Goal: Task Accomplishment & Management: Use online tool/utility

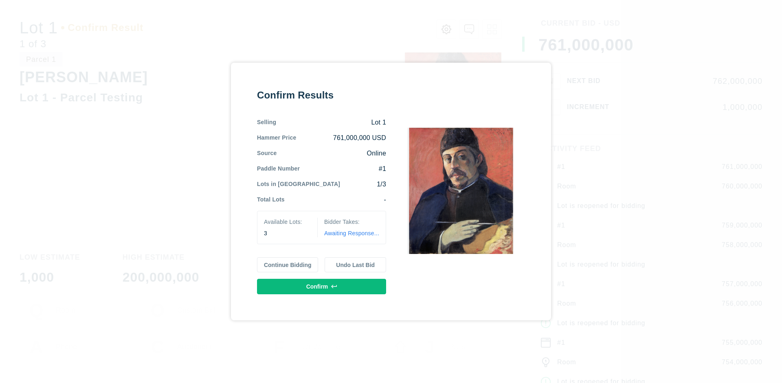
click at [288, 265] on button "Continue Bidding" at bounding box center [287, 264] width 61 height 15
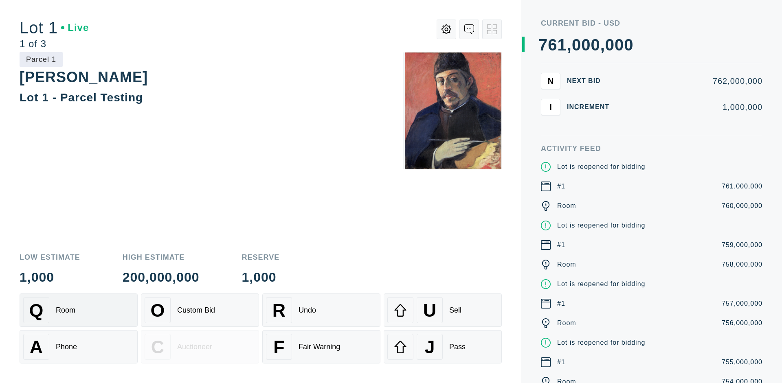
click at [79, 310] on div "Q Room" at bounding box center [78, 310] width 111 height 26
